Goal: Task Accomplishment & Management: Complete application form

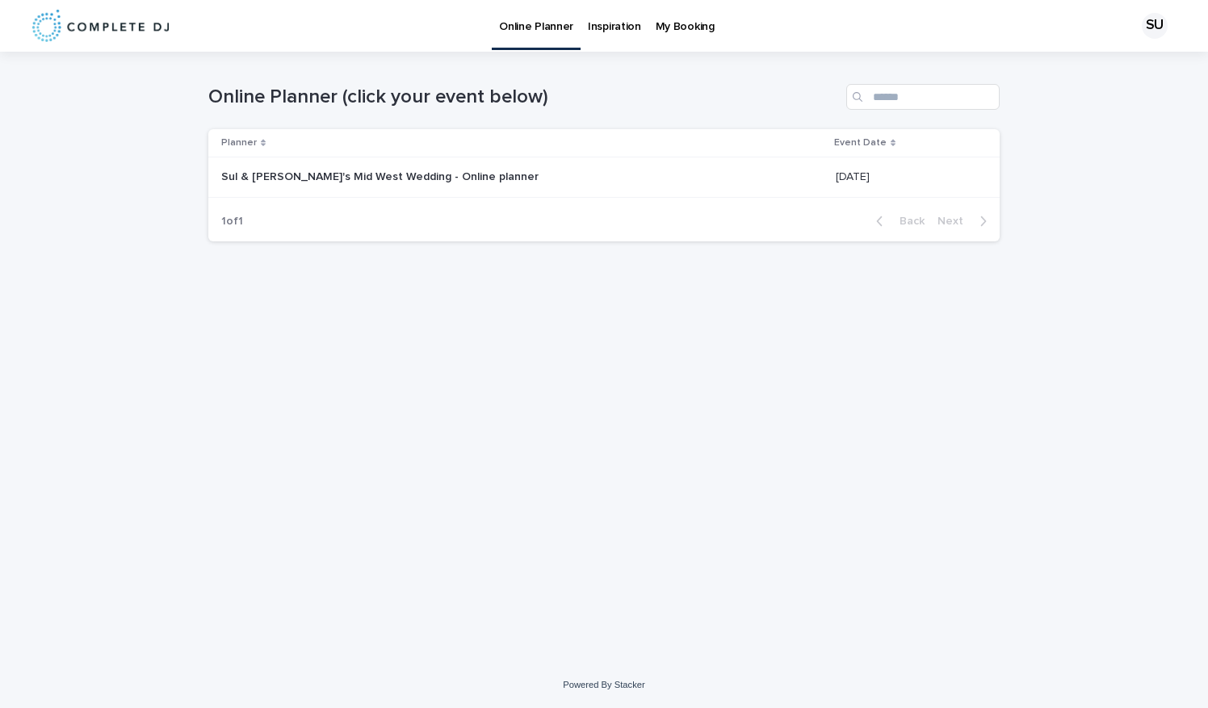
click at [443, 177] on p "Sul & [PERSON_NAME]'s Mid West Wedding - Online planner" at bounding box center [381, 175] width 321 height 17
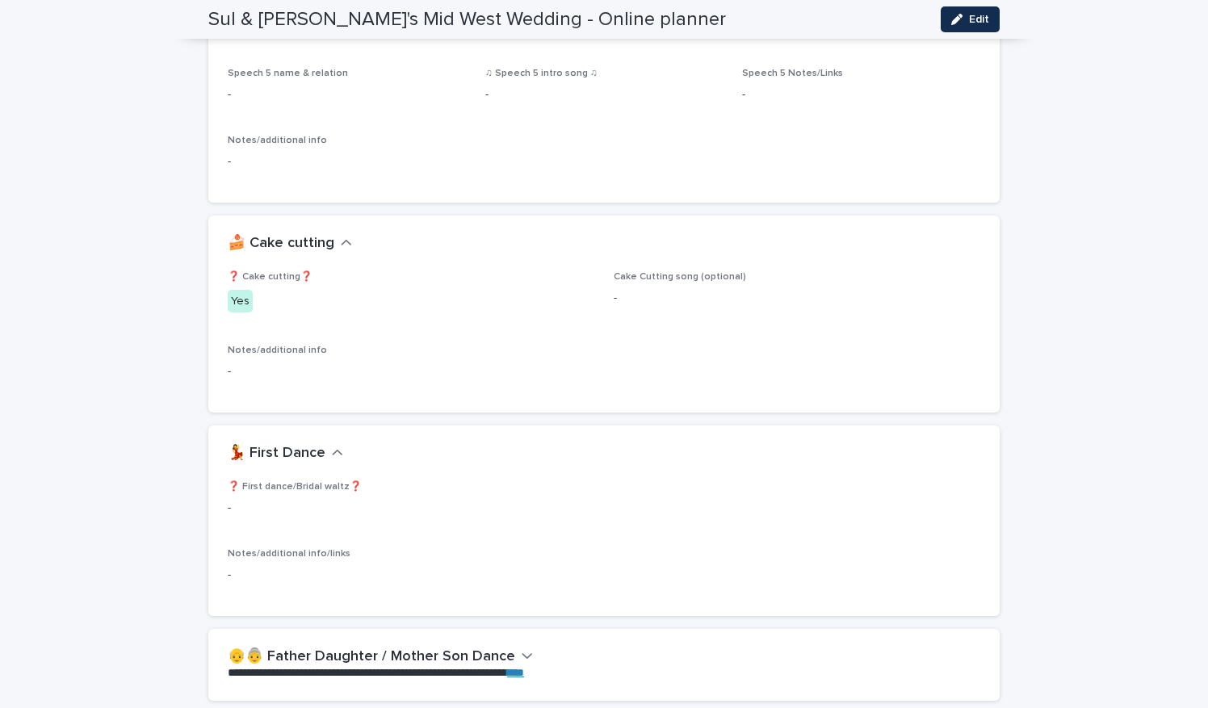
scroll to position [1640, 0]
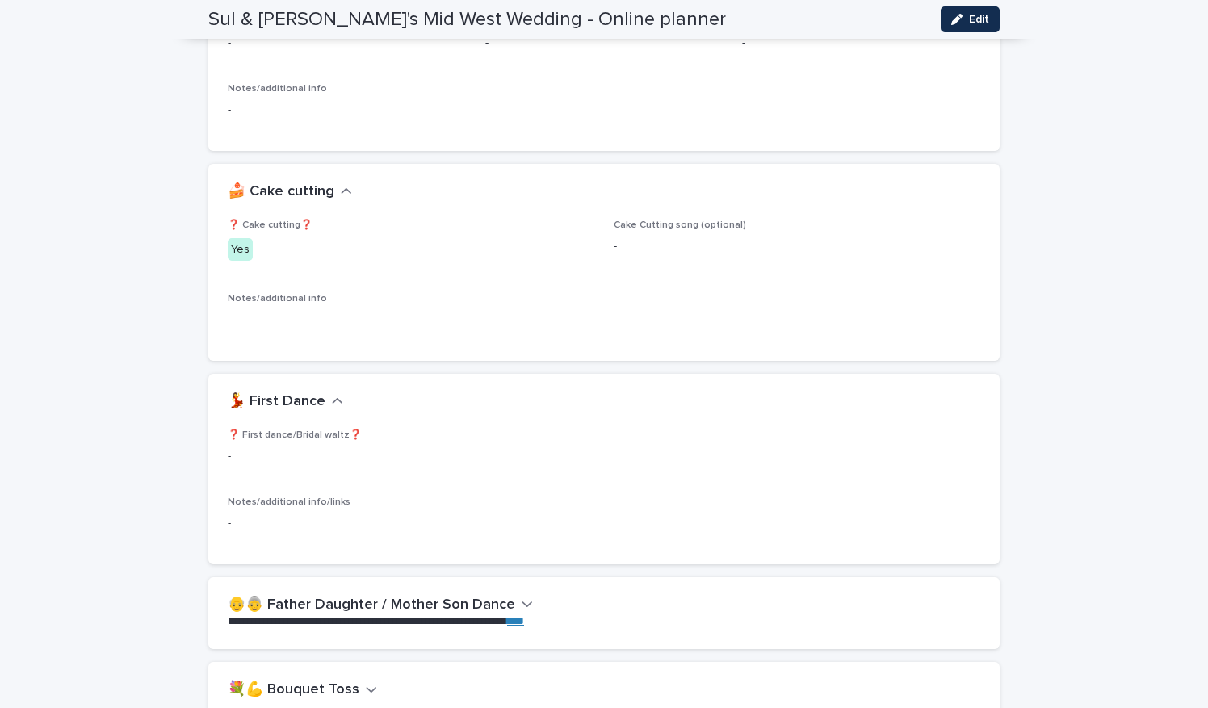
click at [308, 434] on span "❓ First dance/Bridal waltz❓" at bounding box center [295, 435] width 134 height 10
drag, startPoint x: 199, startPoint y: 481, endPoint x: 218, endPoint y: 469, distance: 22.9
click at [205, 480] on div "**********" at bounding box center [604, 559] width 808 height 4295
click at [228, 451] on p "-" at bounding box center [604, 456] width 753 height 17
click at [241, 512] on div "-" at bounding box center [604, 522] width 753 height 20
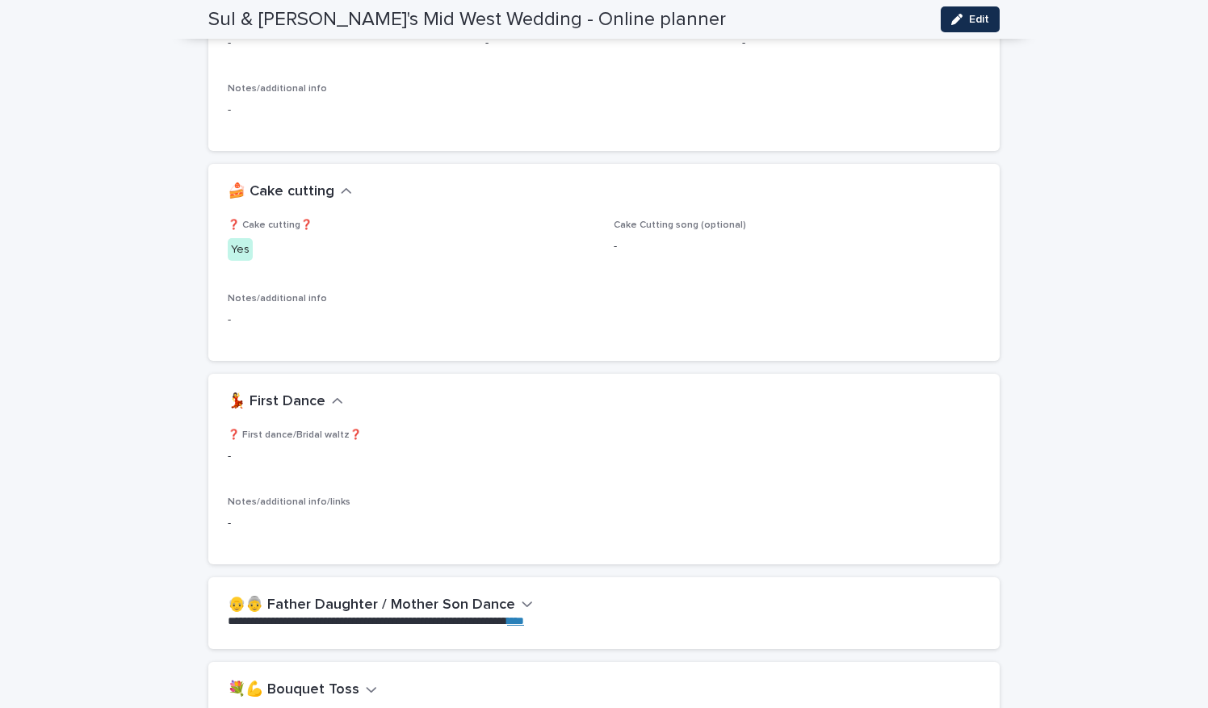
drag, startPoint x: 213, startPoint y: 530, endPoint x: 224, endPoint y: 527, distance: 10.8
click at [214, 530] on div "❓ First dance/Bridal waltz❓ - Notes/additional info/links -" at bounding box center [604, 497] width 792 height 134
click at [228, 527] on p "-" at bounding box center [604, 523] width 753 height 17
click at [977, 26] on button "Edit" at bounding box center [970, 19] width 59 height 26
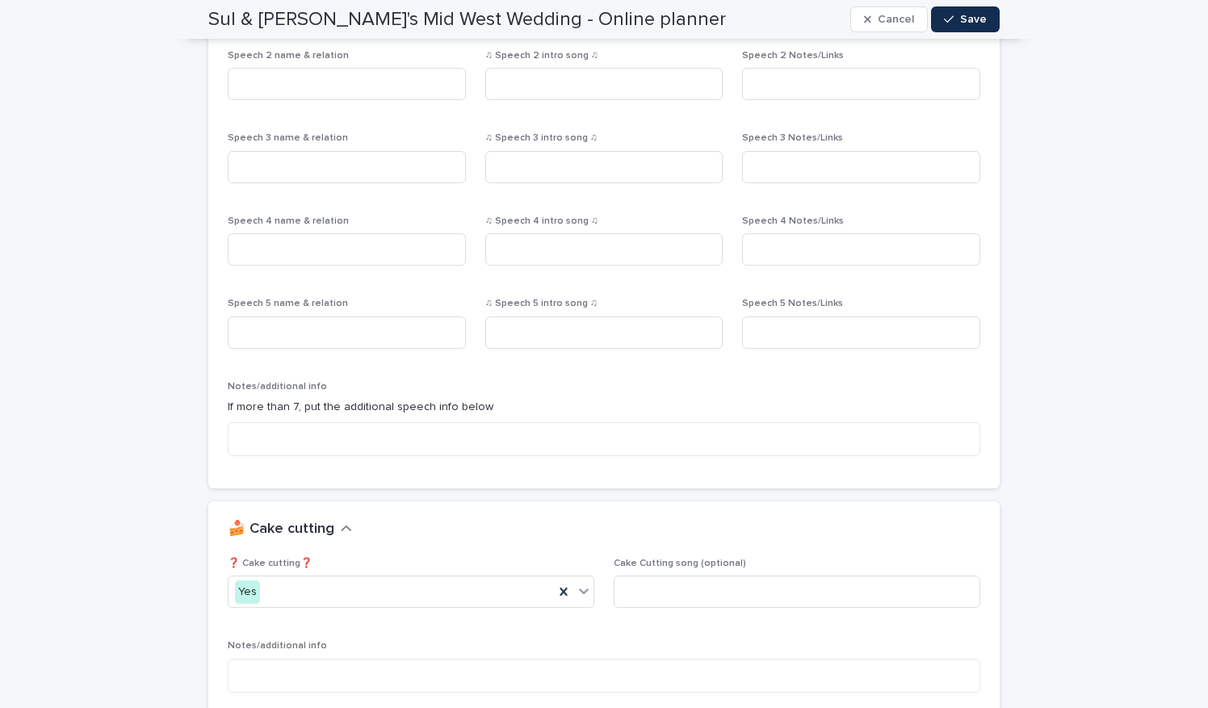
scroll to position [1965, 0]
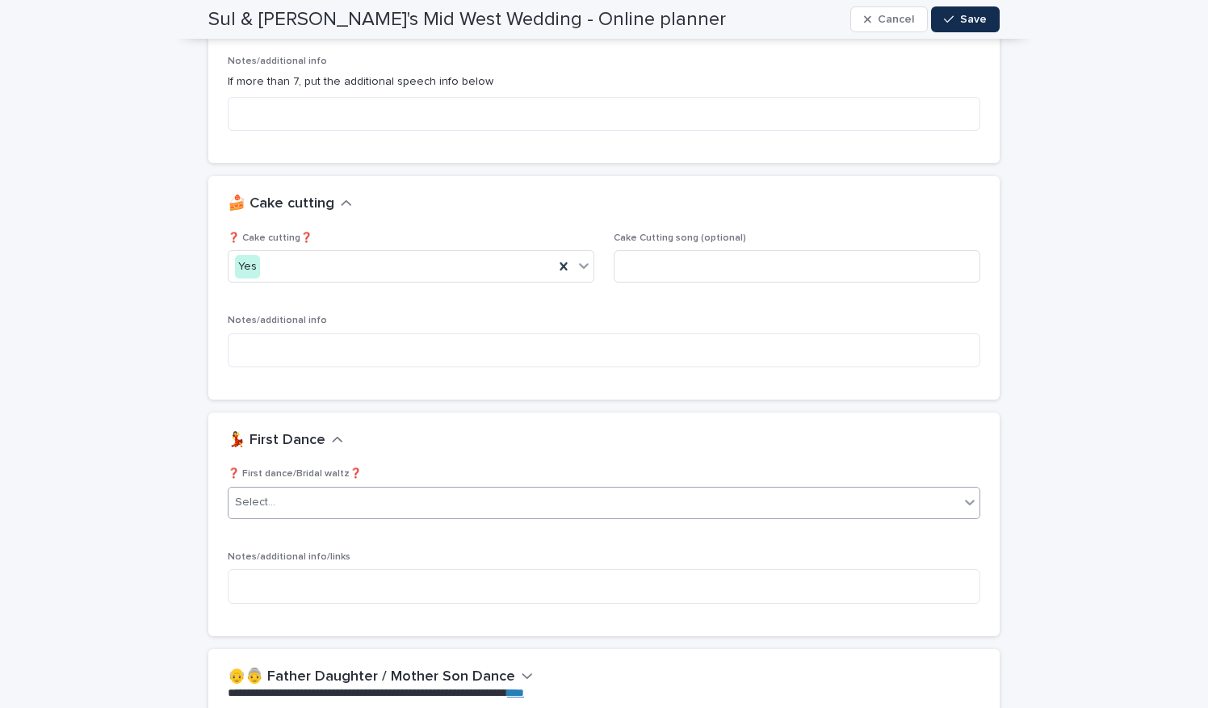
click at [962, 494] on icon at bounding box center [970, 502] width 16 height 16
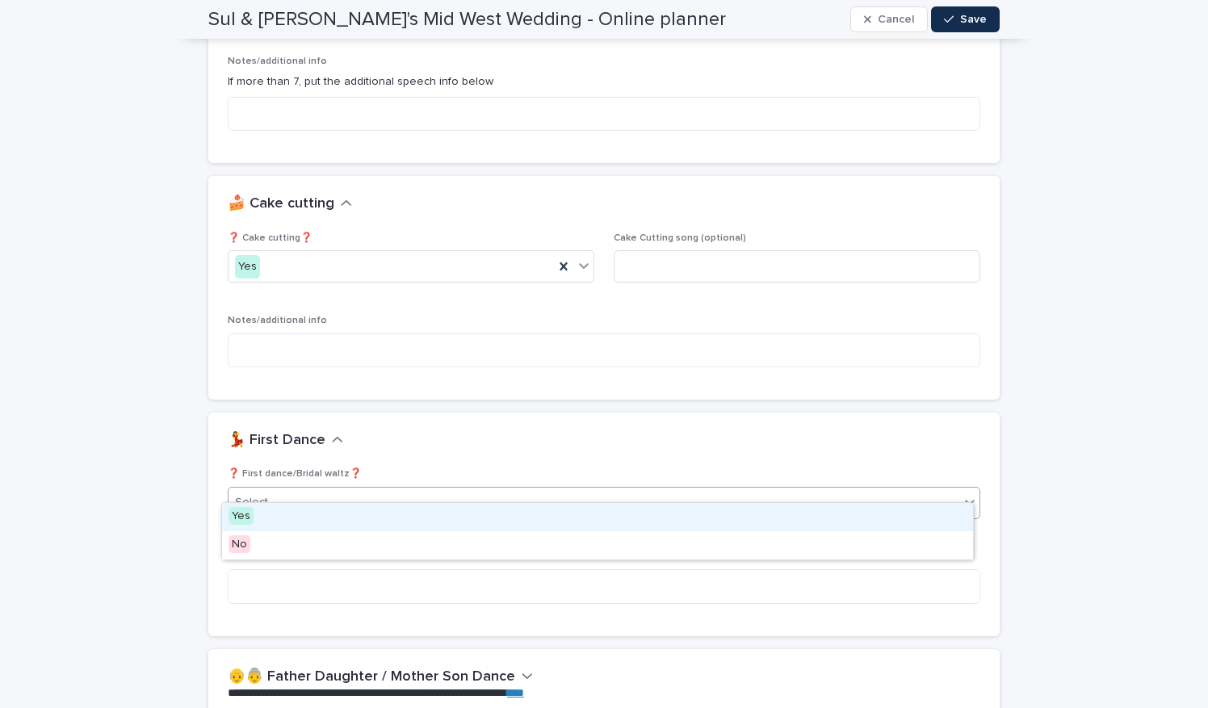
click at [265, 522] on div "Yes" at bounding box center [597, 517] width 751 height 28
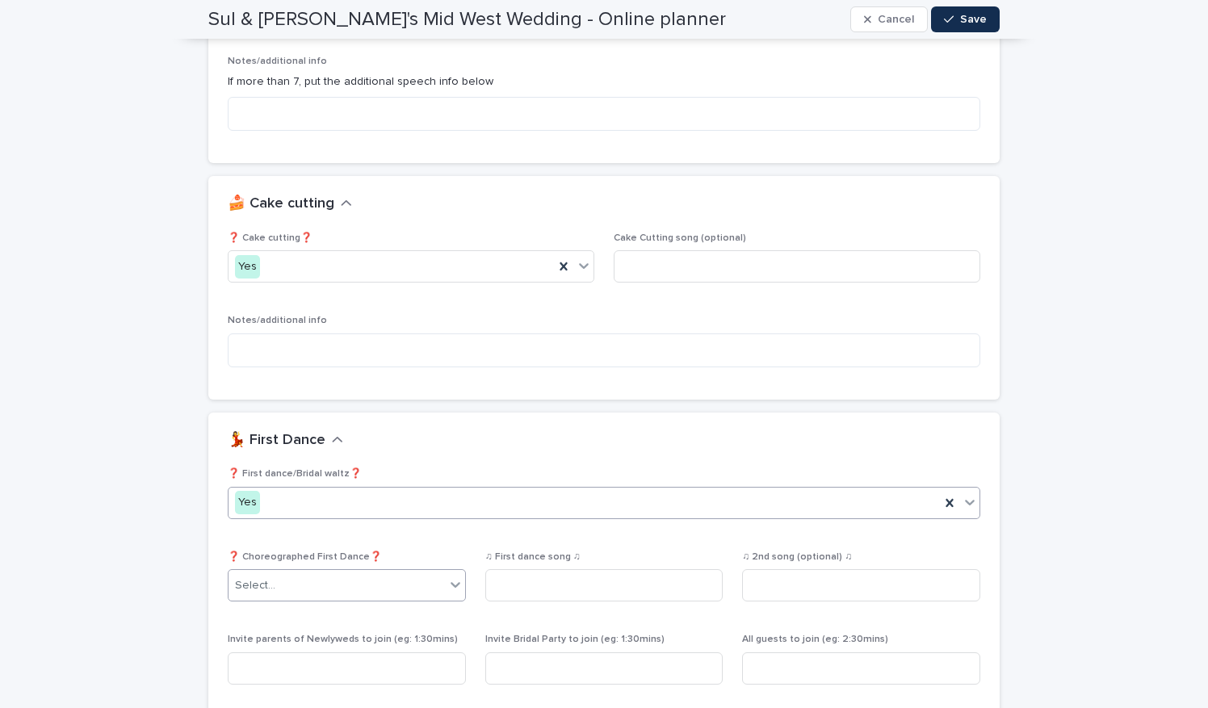
scroll to position [2048, 0]
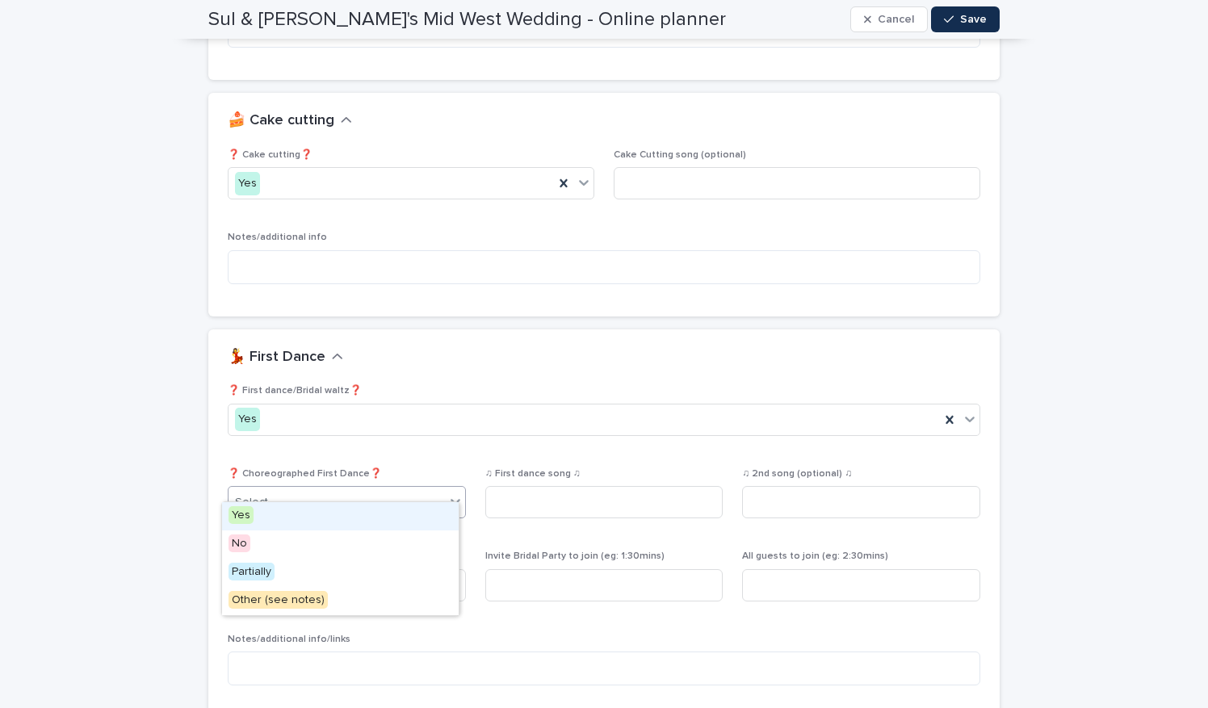
click at [300, 489] on div "Select..." at bounding box center [337, 502] width 216 height 27
click at [695, 427] on div "❓ First dance/Bridal waltz❓ Yes" at bounding box center [604, 416] width 753 height 63
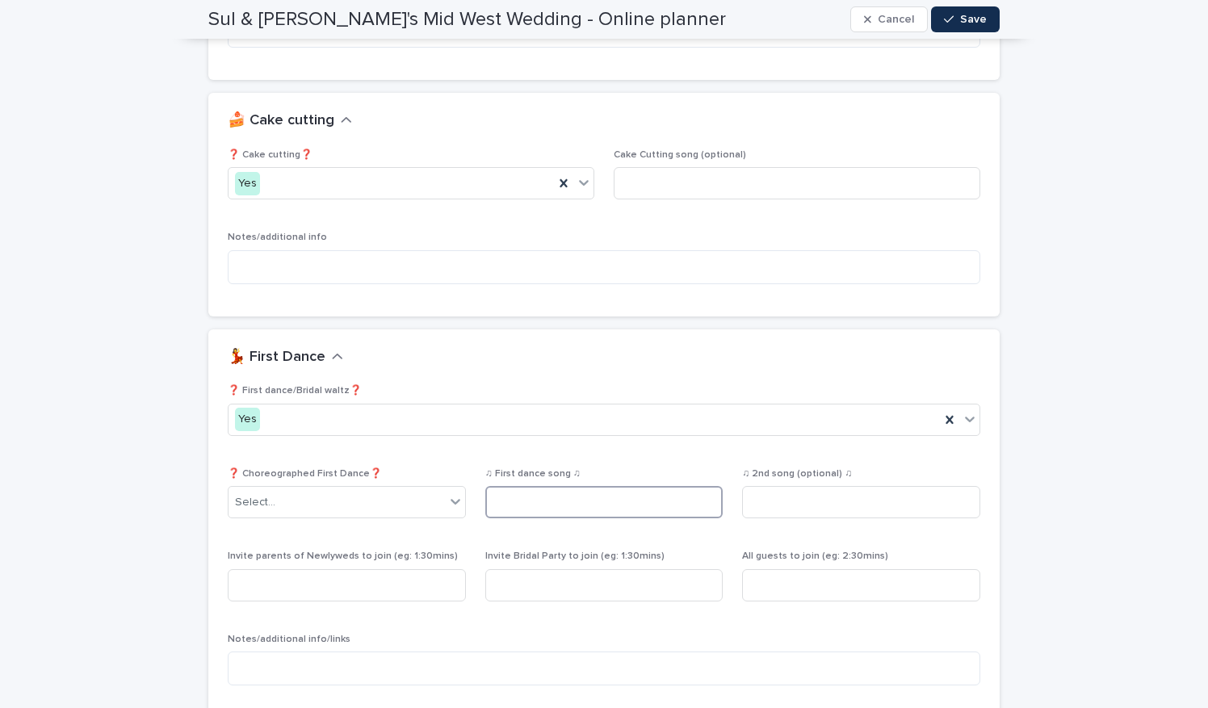
click at [648, 486] on input at bounding box center [604, 502] width 238 height 32
type input "**********"
click at [1077, 468] on div "**********" at bounding box center [604, 617] width 1208 height 5228
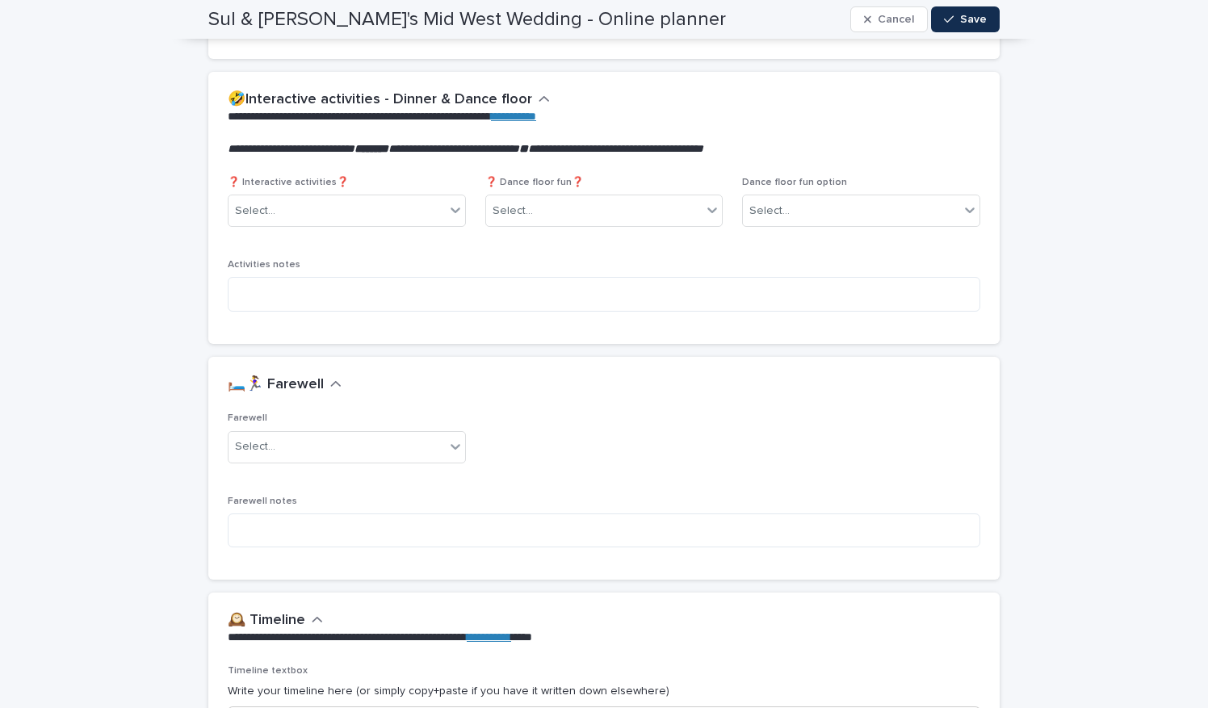
scroll to position [2877, 0]
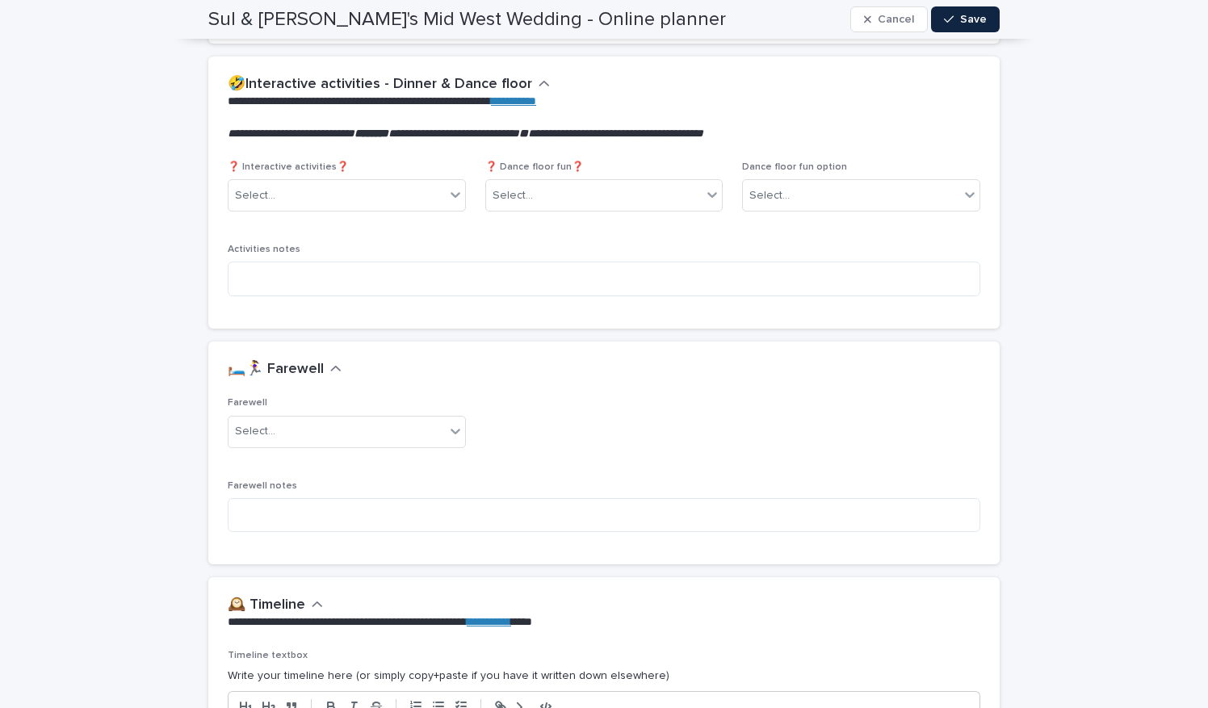
click at [977, 19] on span "Save" at bounding box center [973, 19] width 27 height 11
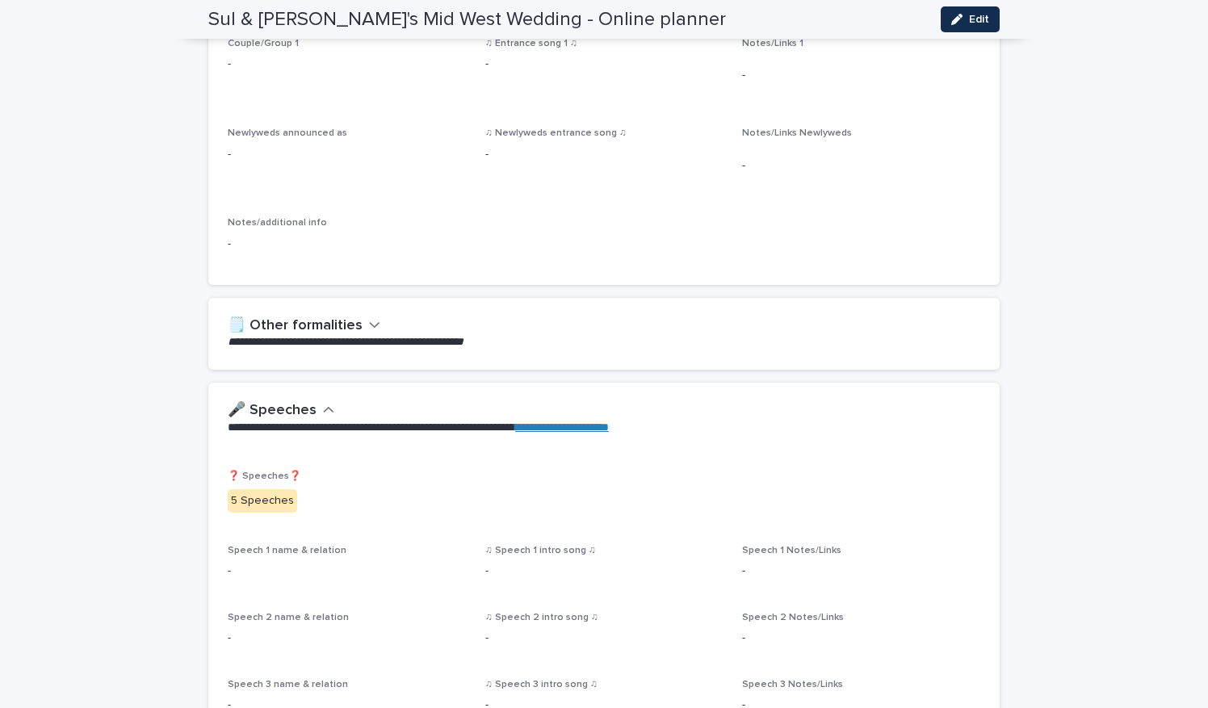
scroll to position [843, 0]
